Goal: Information Seeking & Learning: Learn about a topic

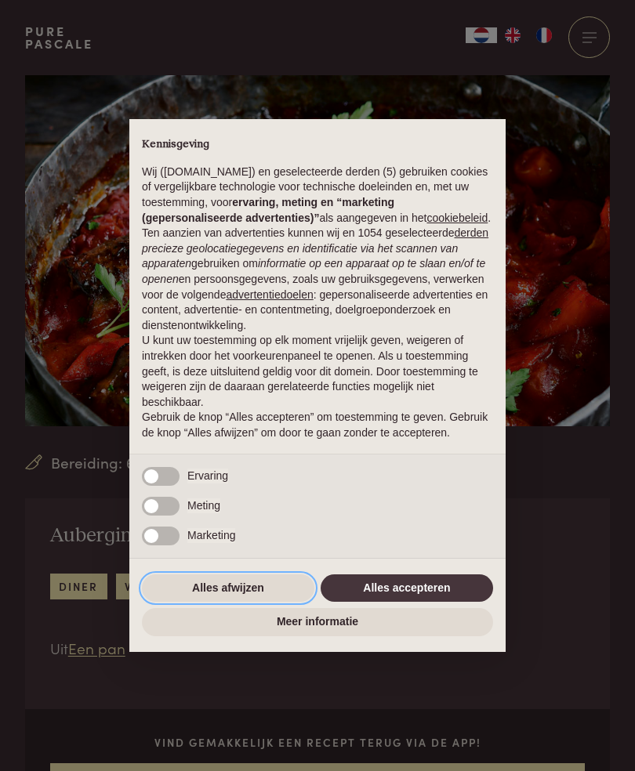
click at [218, 597] on button "Alles afwijzen" at bounding box center [228, 589] width 172 height 28
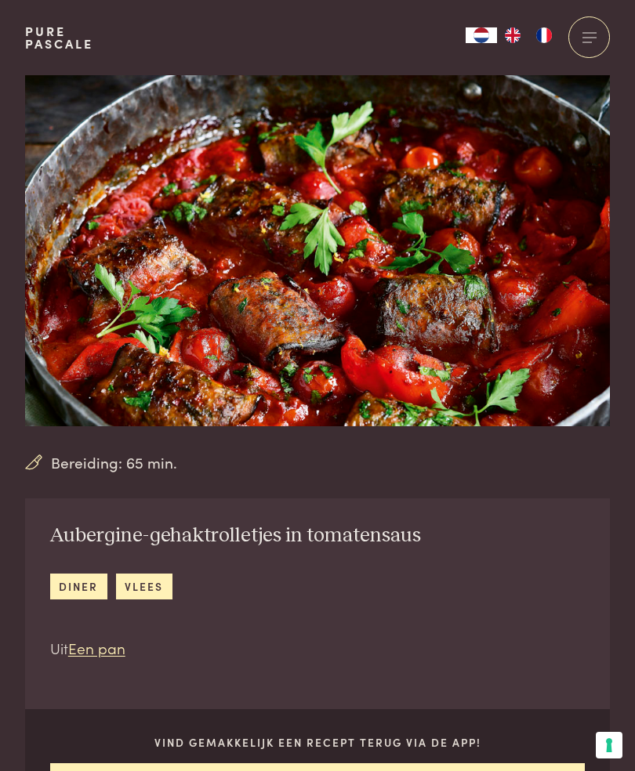
click at [542, 35] on img "FR" at bounding box center [544, 35] width 19 height 16
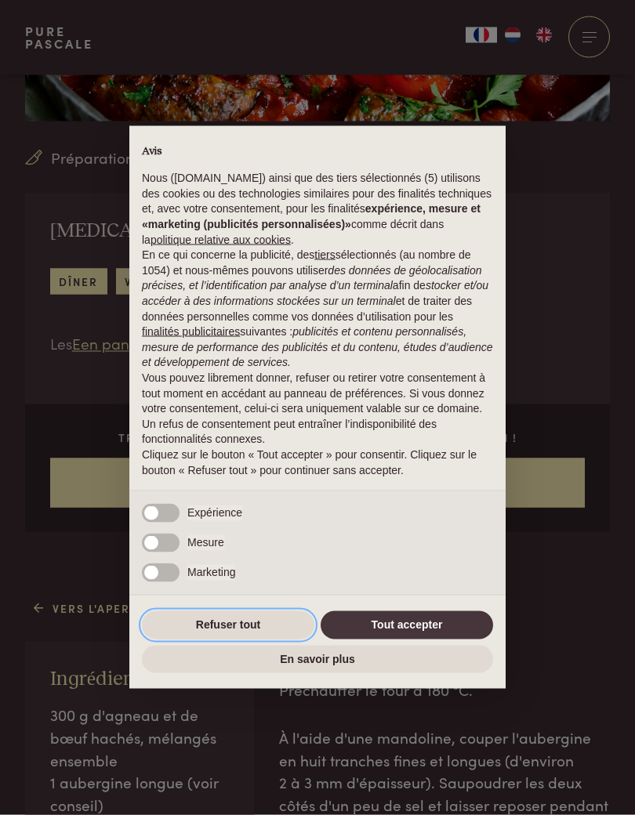
click at [227, 618] on button "Refuser tout" at bounding box center [228, 625] width 172 height 28
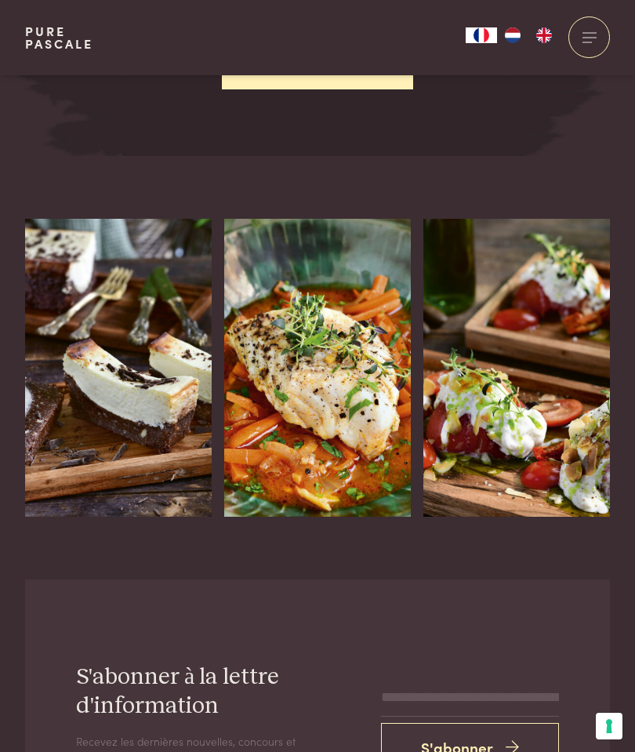
scroll to position [2863, 0]
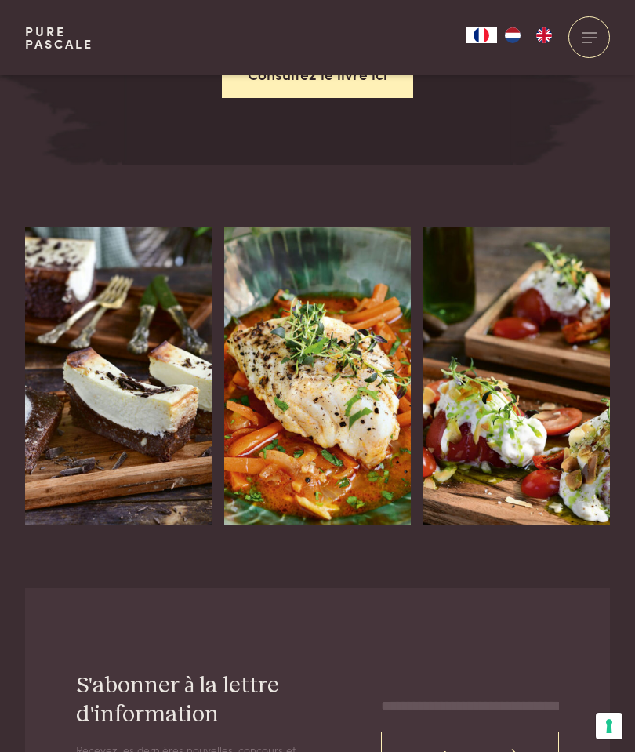
click at [541, 525] on div "Tomates cuites et réfrigérées avec stracciatella" at bounding box center [516, 525] width 187 height 0
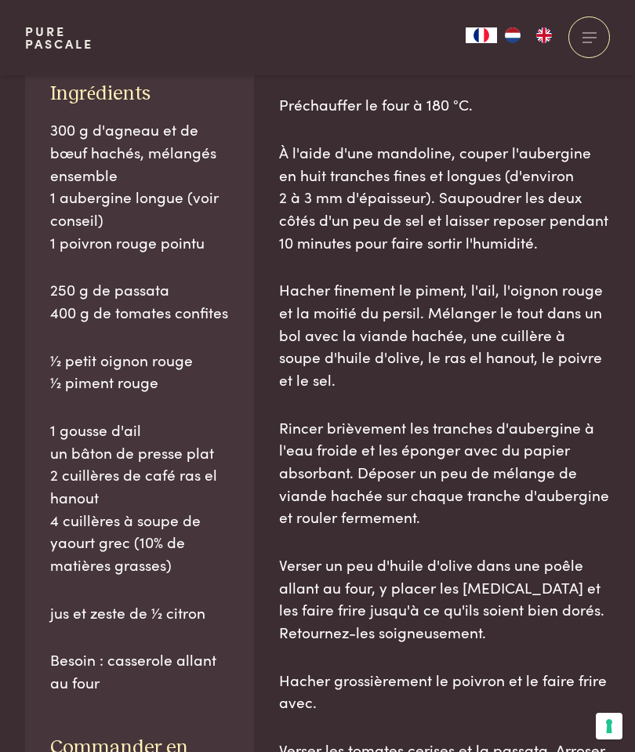
scroll to position [828, 0]
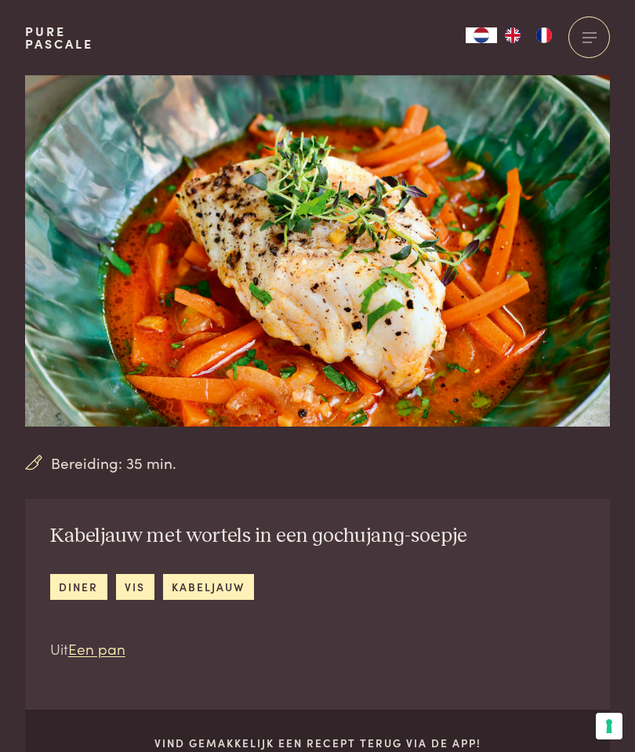
click at [548, 37] on img "FR" at bounding box center [544, 35] width 19 height 16
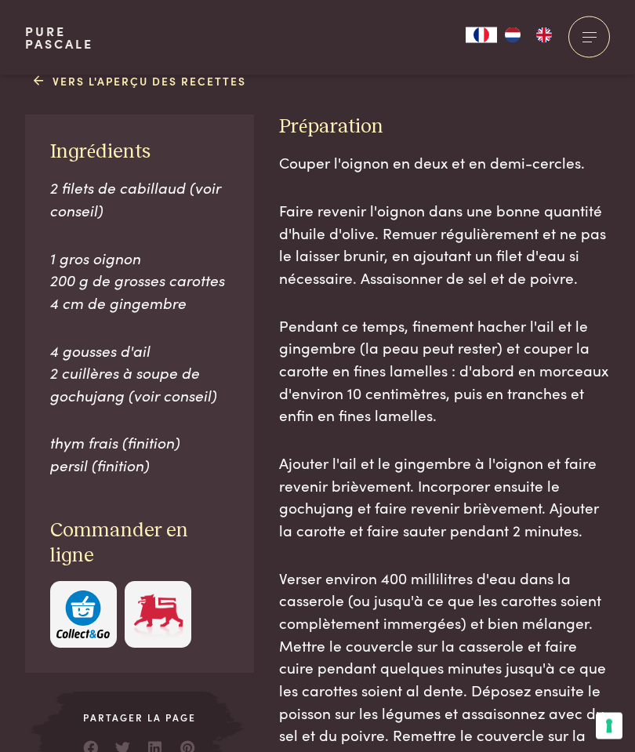
scroll to position [832, 0]
click at [94, 592] on img "button" at bounding box center [82, 615] width 53 height 48
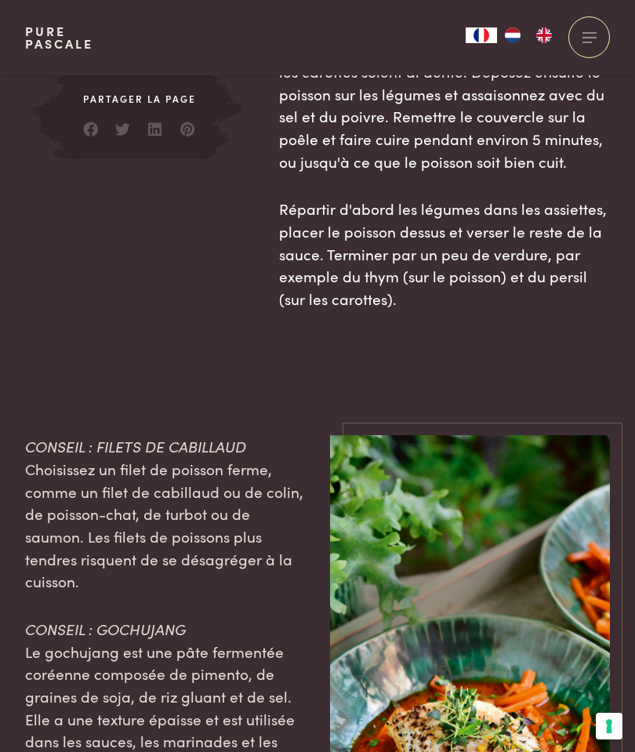
scroll to position [1449, 0]
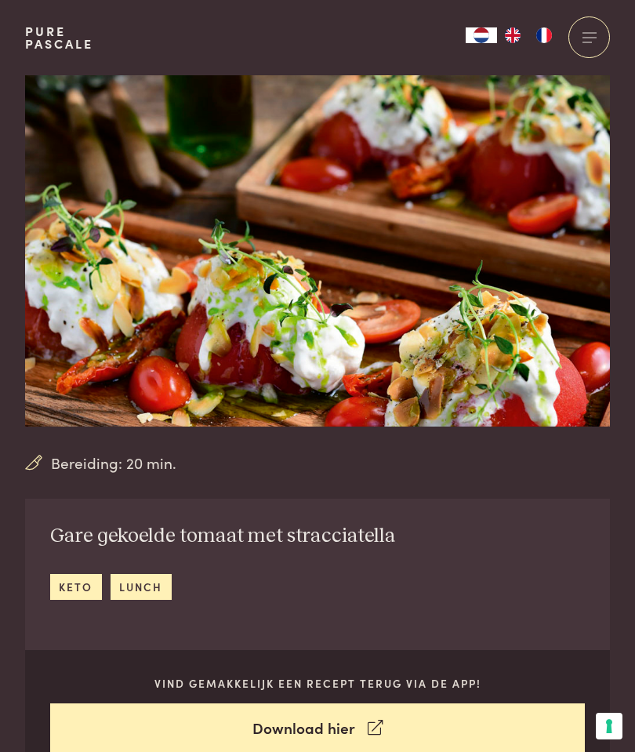
click at [545, 38] on img "FR" at bounding box center [544, 35] width 19 height 16
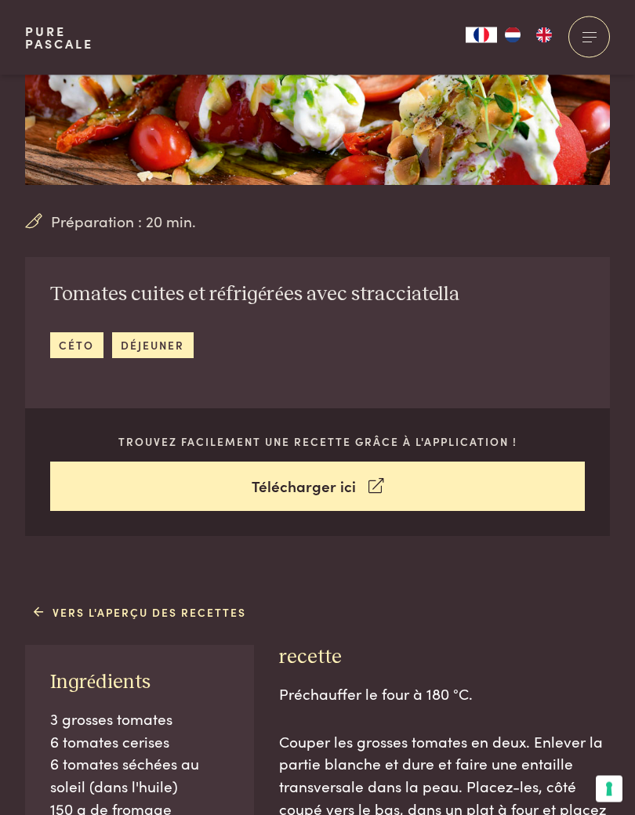
scroll to position [247, 0]
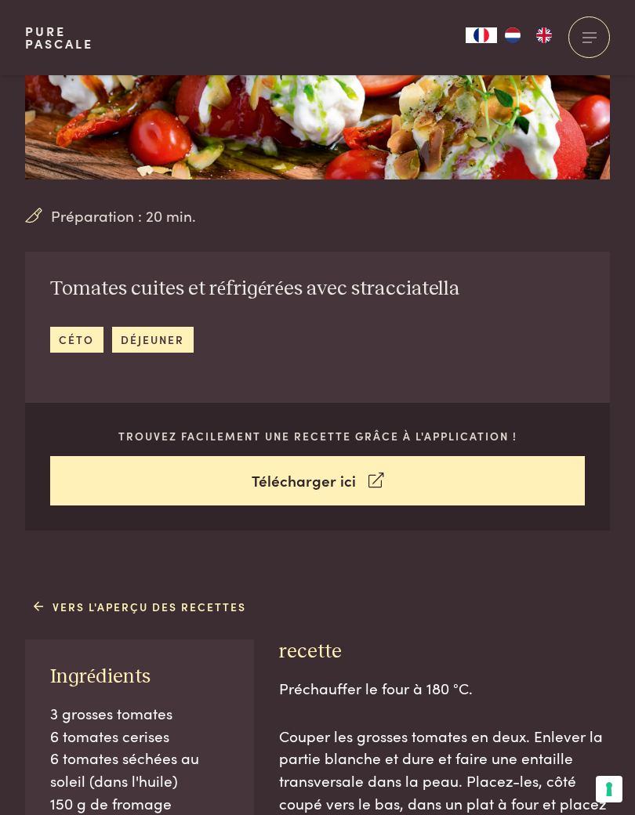
click at [158, 346] on link "déjeuner" at bounding box center [153, 340] width 82 height 26
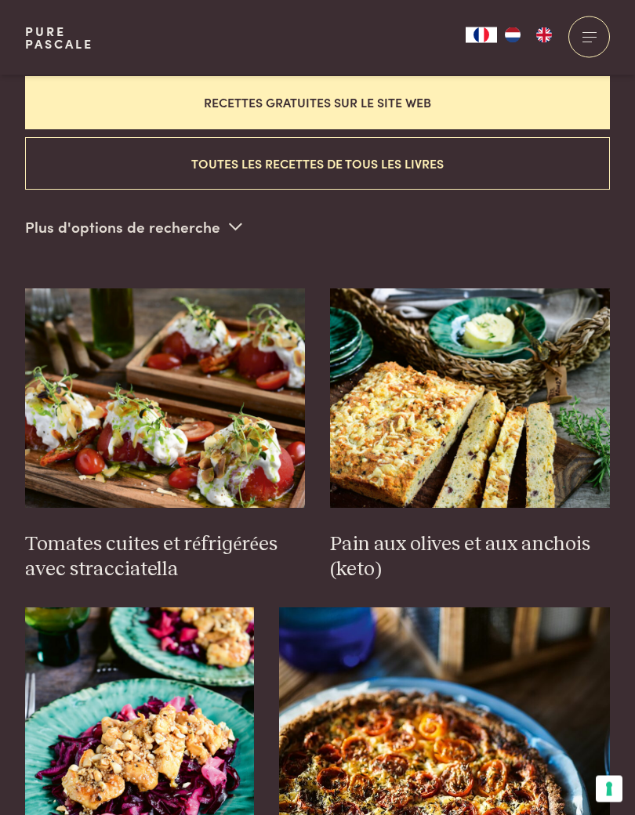
scroll to position [560, 0]
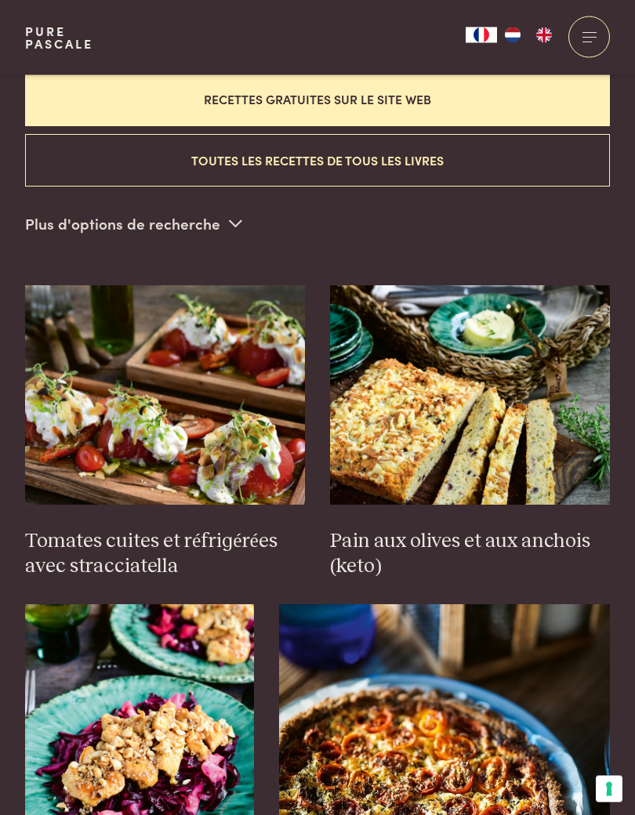
click at [168, 384] on img at bounding box center [165, 395] width 280 height 219
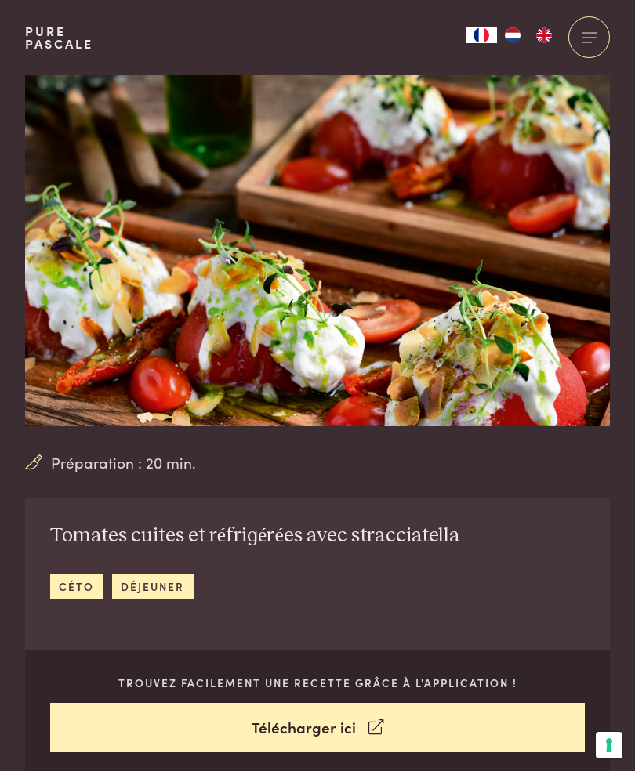
click at [151, 581] on link "déjeuner" at bounding box center [153, 587] width 82 height 26
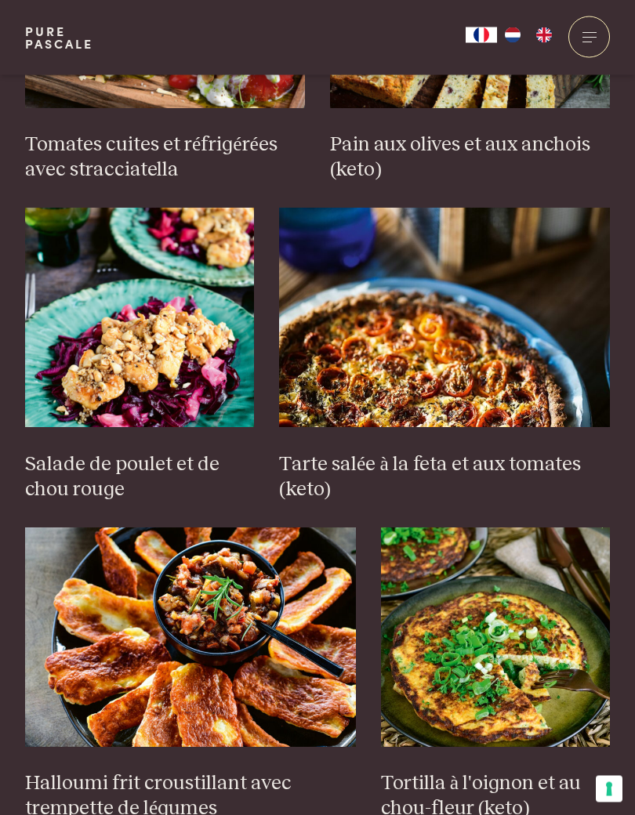
scroll to position [957, 0]
click at [349, 371] on img at bounding box center [444, 317] width 331 height 219
